Goal: Find specific page/section: Find specific page/section

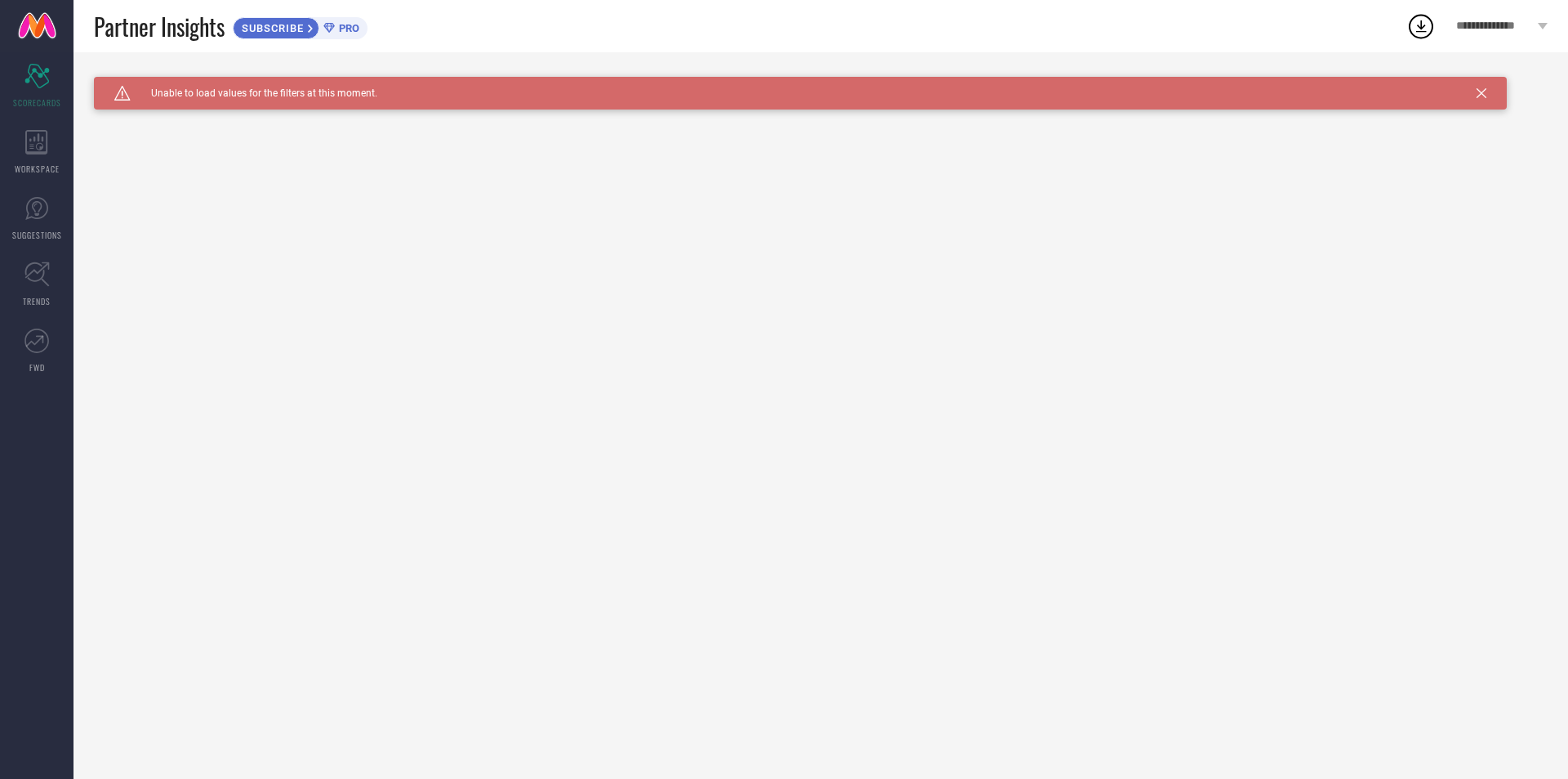
click at [41, 30] on link at bounding box center [36, 26] width 73 height 52
